Goal: Navigation & Orientation: Find specific page/section

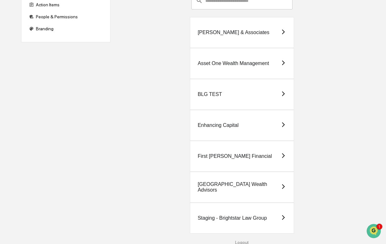
scroll to position [63, 0]
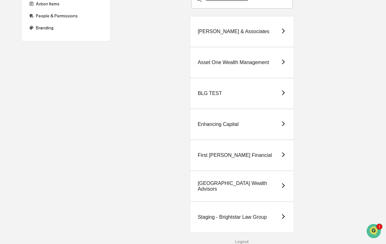
click at [231, 64] on div "Asset One Wealth Management" at bounding box center [234, 63] width 72 height 6
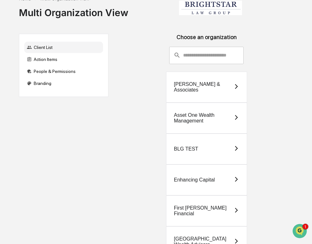
click at [199, 113] on div "Asset One Wealth Management" at bounding box center [204, 117] width 60 height 11
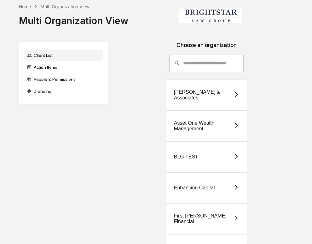
click at [191, 95] on div "[PERSON_NAME] & Associates" at bounding box center [204, 94] width 60 height 11
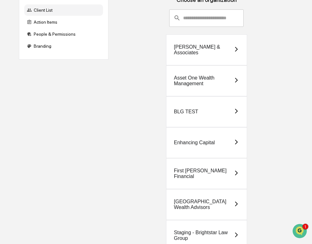
click at [214, 146] on div "Enhancing Capital" at bounding box center [206, 142] width 81 height 31
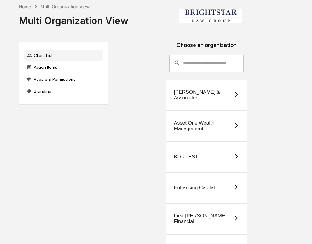
click at [201, 86] on div "[PERSON_NAME] & Associates" at bounding box center [206, 94] width 81 height 31
click at [196, 185] on div "Enhancing Capital" at bounding box center [194, 188] width 41 height 6
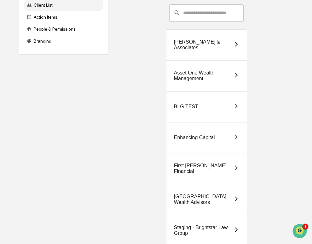
scroll to position [63, 0]
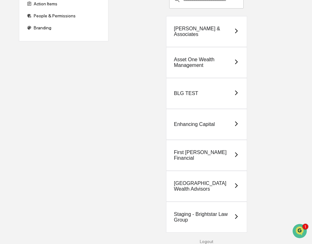
click at [211, 185] on div "[GEOGRAPHIC_DATA] Wealth Advisors" at bounding box center [204, 185] width 60 height 11
